Goal: Task Accomplishment & Management: Manage account settings

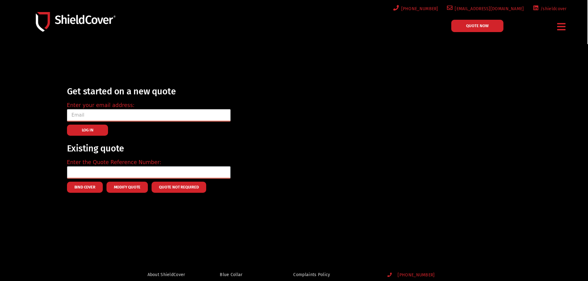
click at [102, 112] on input "email" at bounding box center [148, 115] width 163 height 12
type input "[PERSON_NAME][EMAIL_ADDRESS][DOMAIN_NAME]"
click at [84, 127] on button "LOG IN" at bounding box center [87, 130] width 41 height 11
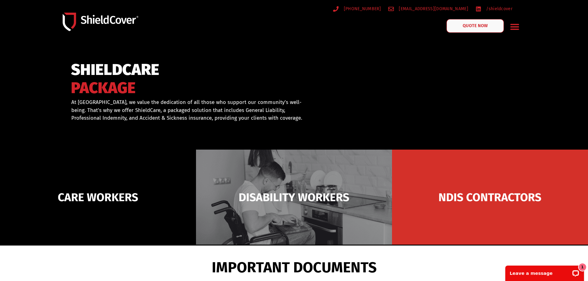
click at [483, 27] on span "QUOTE NOW" at bounding box center [474, 26] width 25 height 4
